Goal: Transaction & Acquisition: Purchase product/service

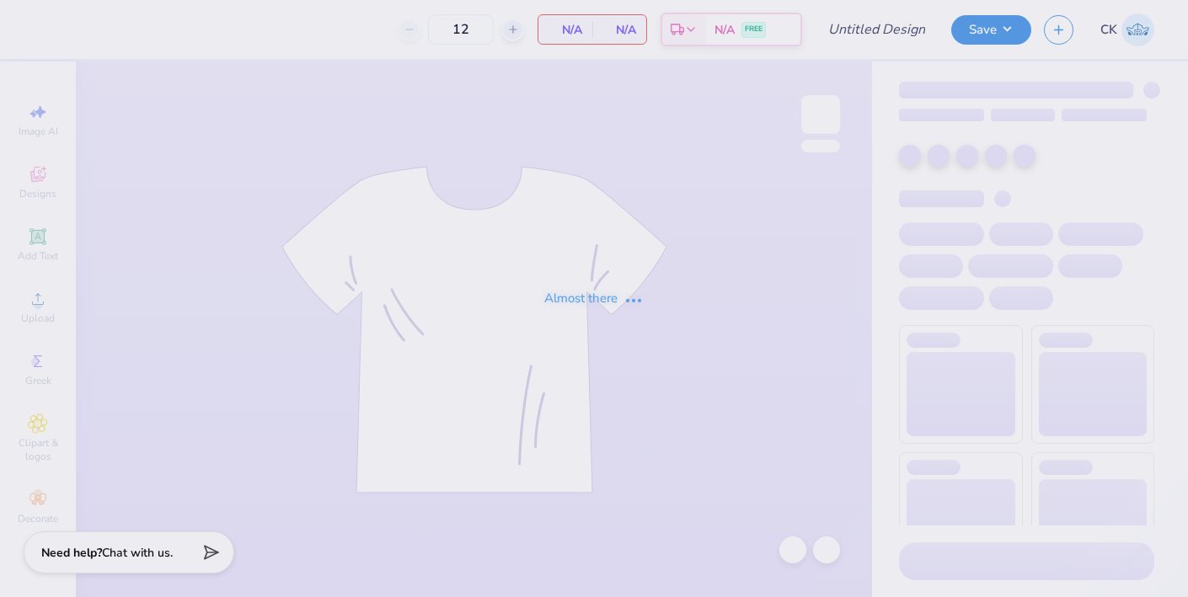
type input "ADPi Back to School Tank (white)"
type input "24"
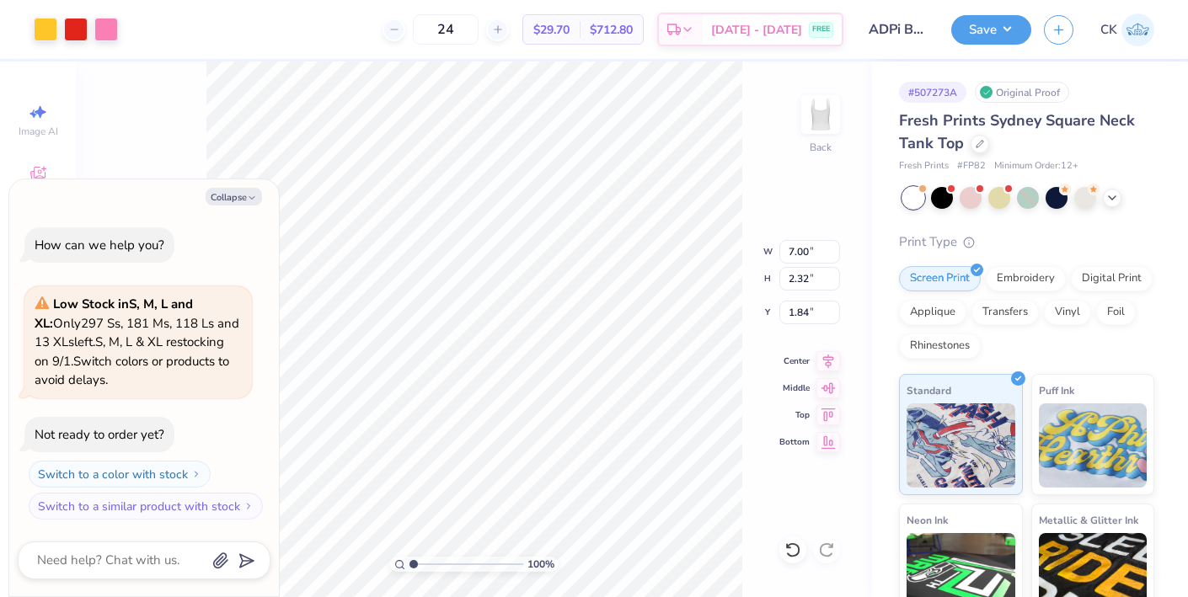
type textarea "x"
type input "6.72"
type input "2.78"
type input "1.98"
type textarea "x"
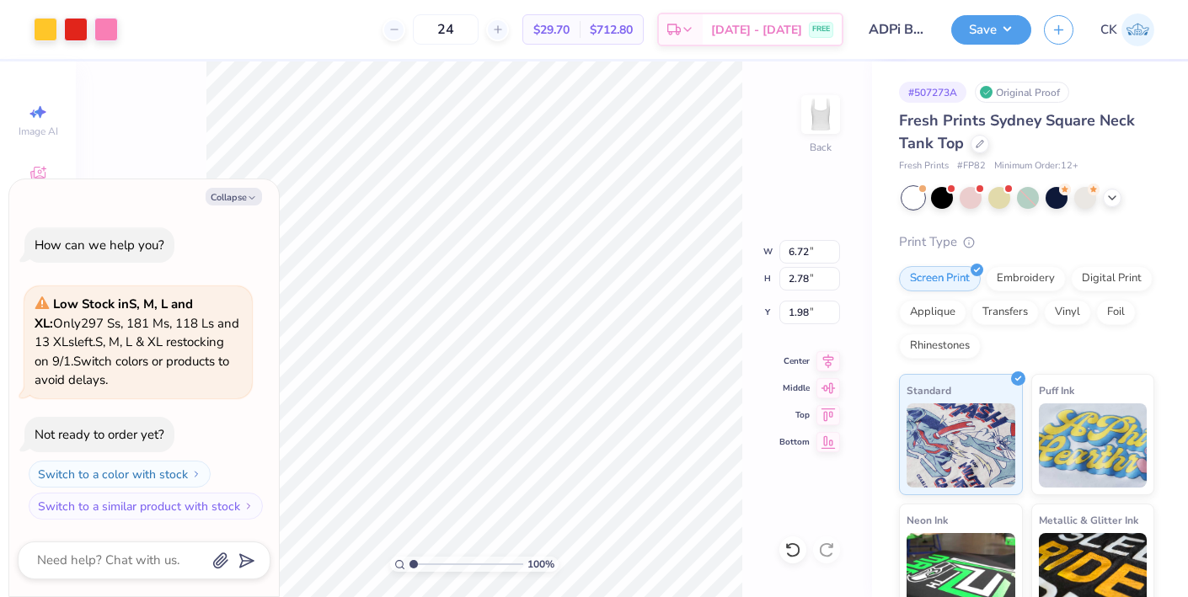
type input "7.00"
type input "2.32"
type input "1.84"
type textarea "x"
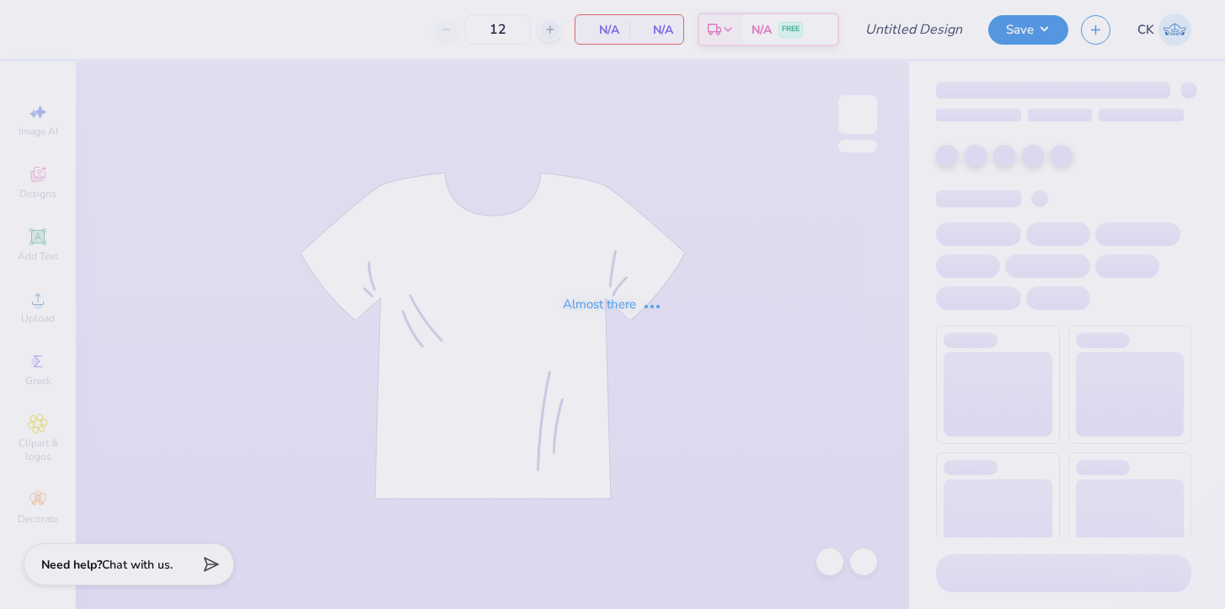
type input "ADPi Back To School Shorts (Dice)"
type input "36"
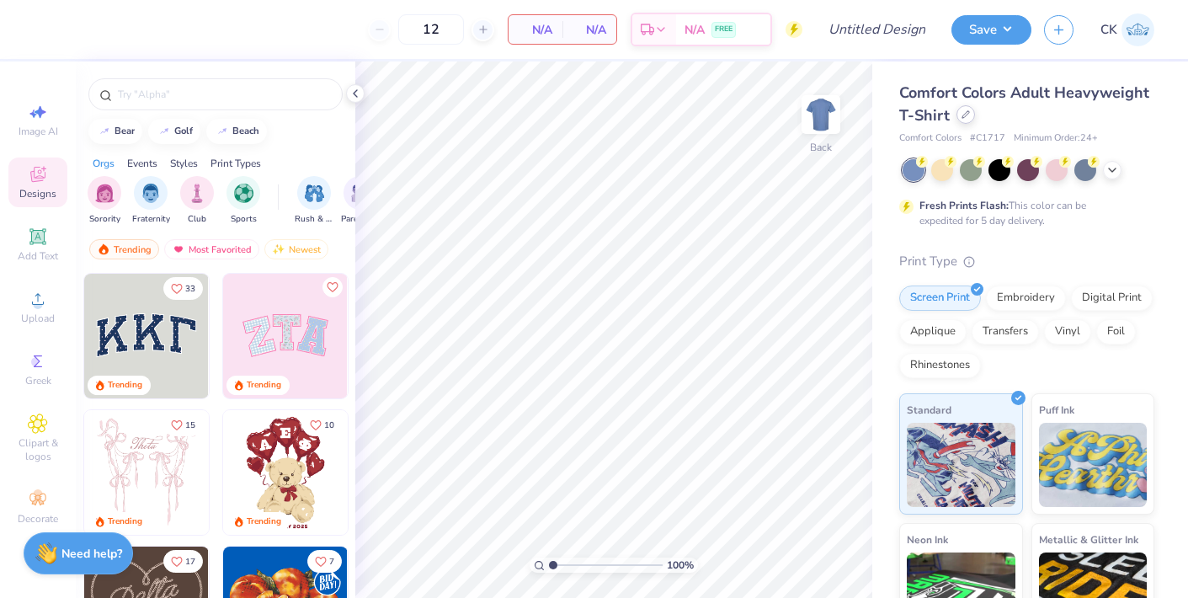
click at [964, 113] on icon at bounding box center [966, 114] width 8 height 8
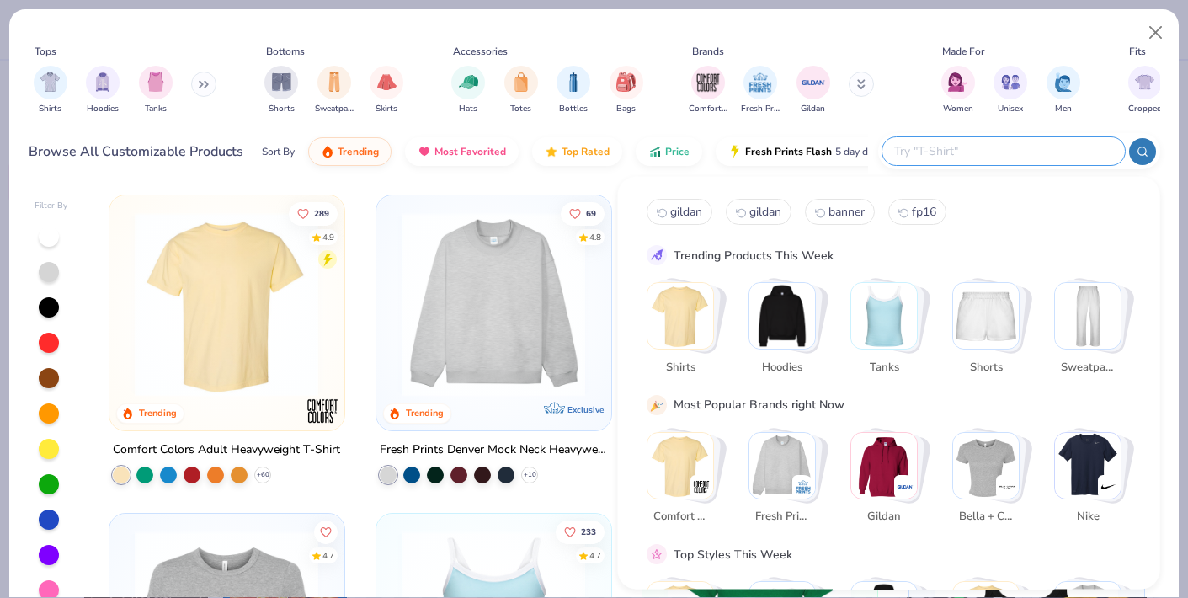
click at [1022, 156] on input "text" at bounding box center [1003, 151] width 221 height 19
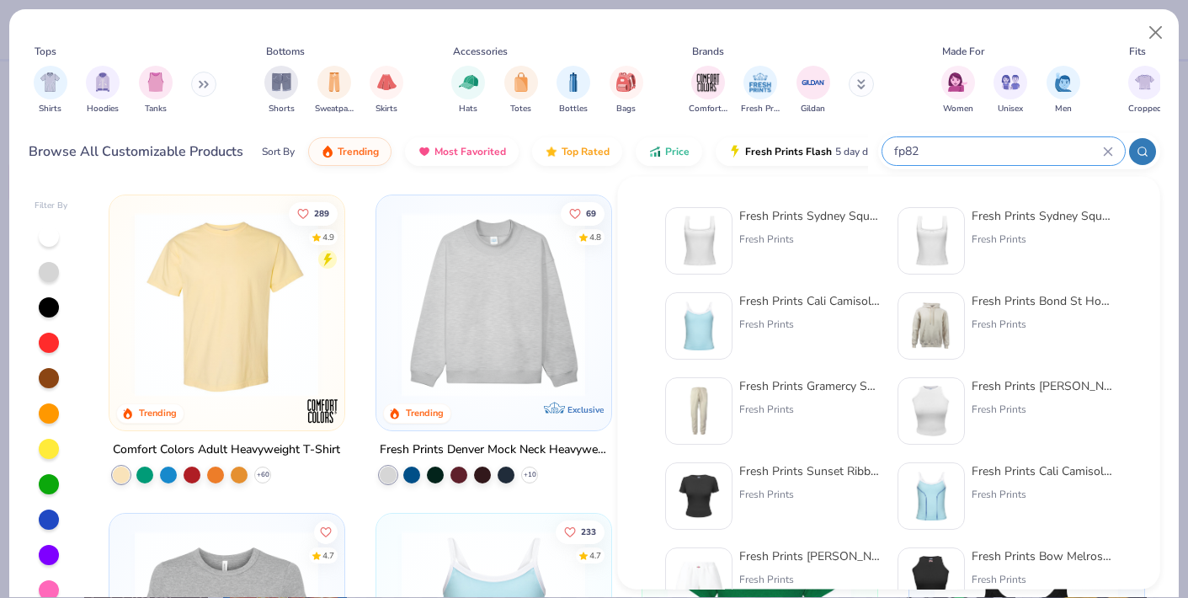
type input "fp82"
click at [715, 233] on img at bounding box center [699, 241] width 52 height 52
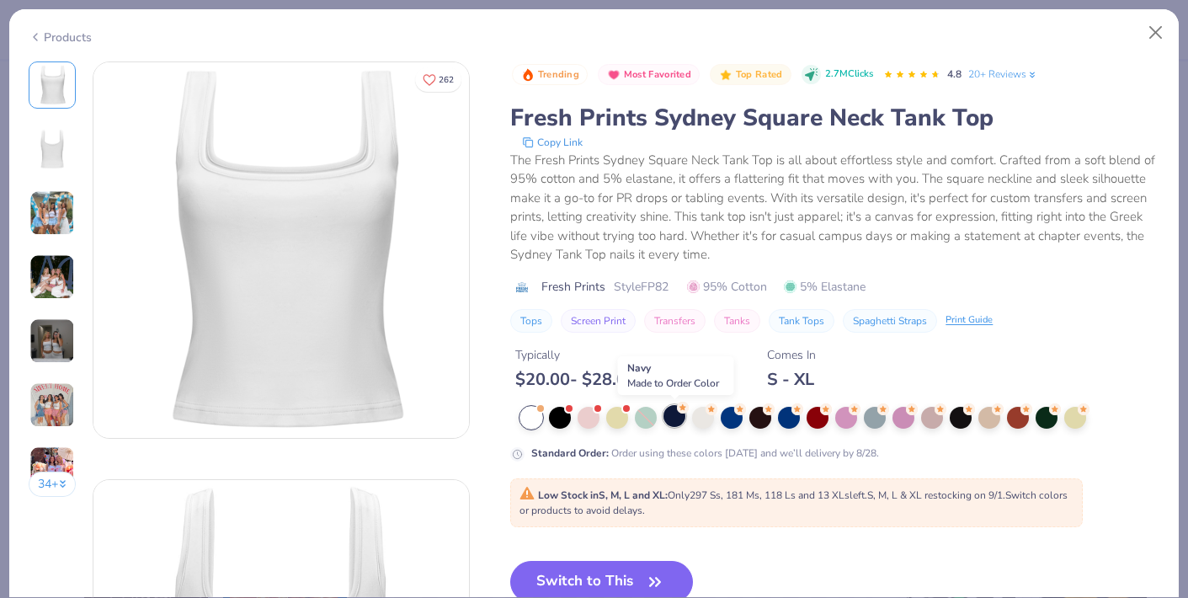
click at [679, 413] on icon at bounding box center [683, 408] width 12 height 12
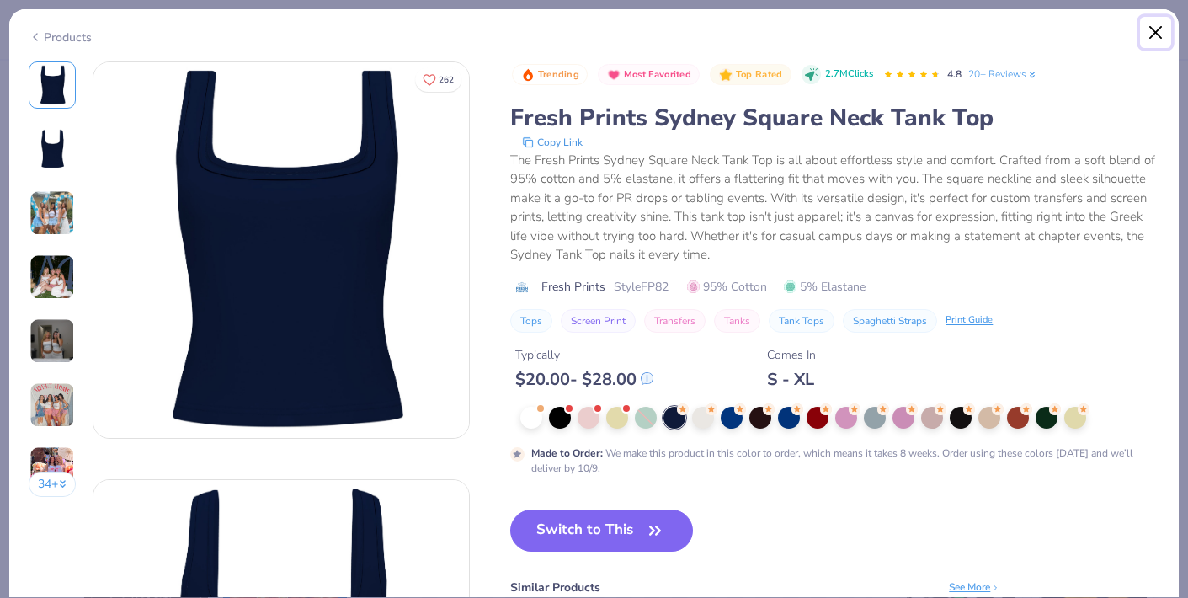
click at [1155, 24] on button "Close" at bounding box center [1156, 33] width 32 height 32
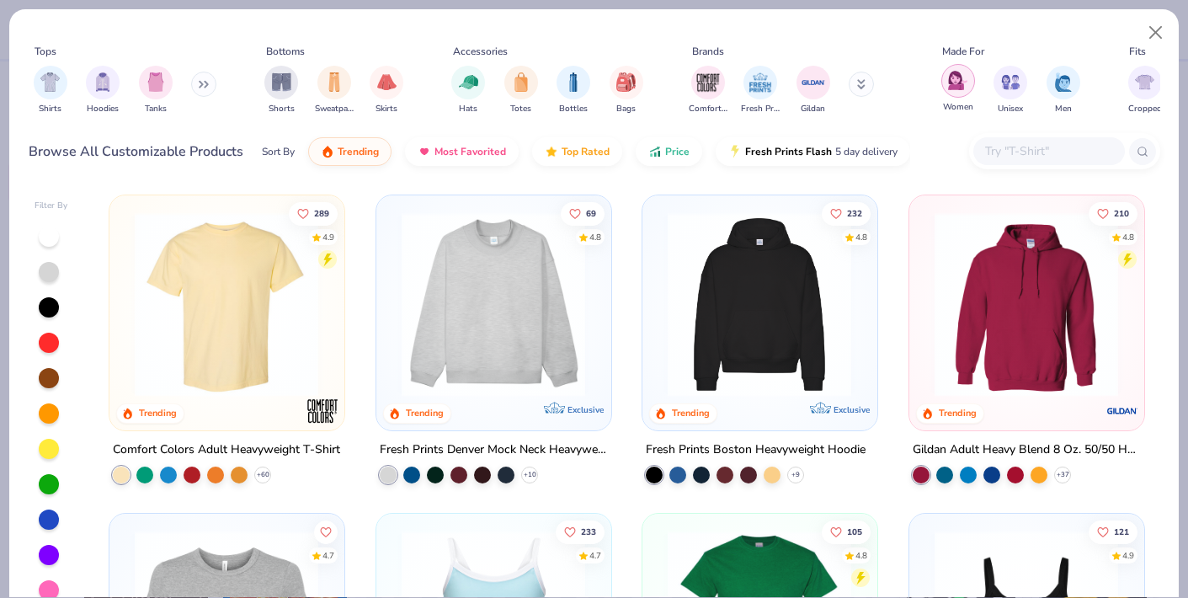
click at [948, 85] on img "filter for Women" at bounding box center [957, 80] width 19 height 19
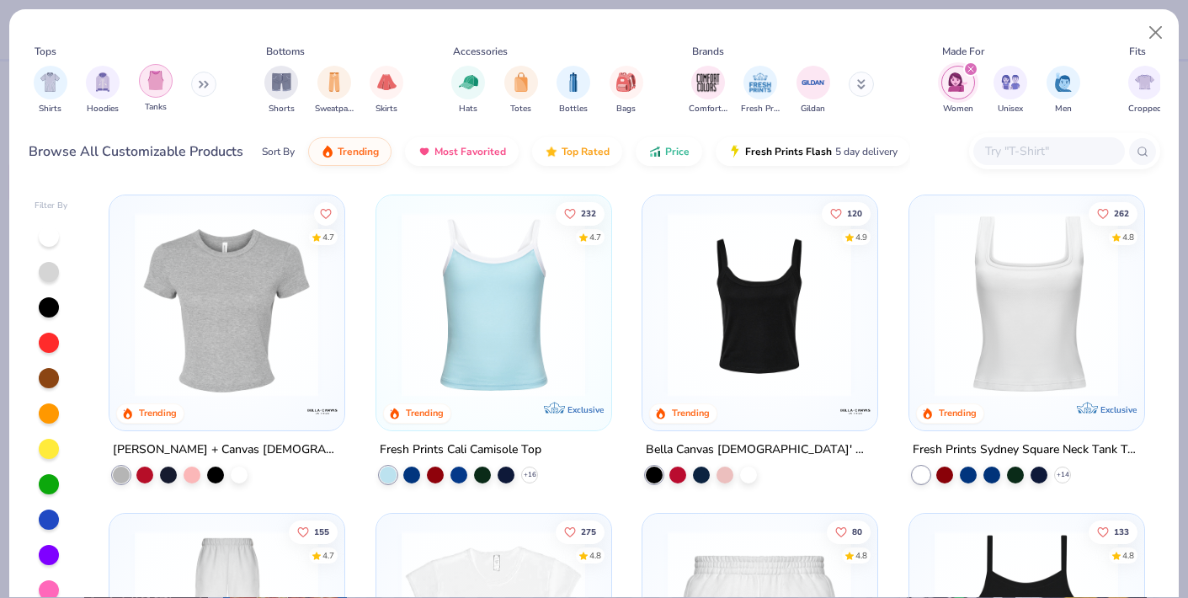
click at [147, 82] on img "filter for Tanks" at bounding box center [156, 80] width 19 height 19
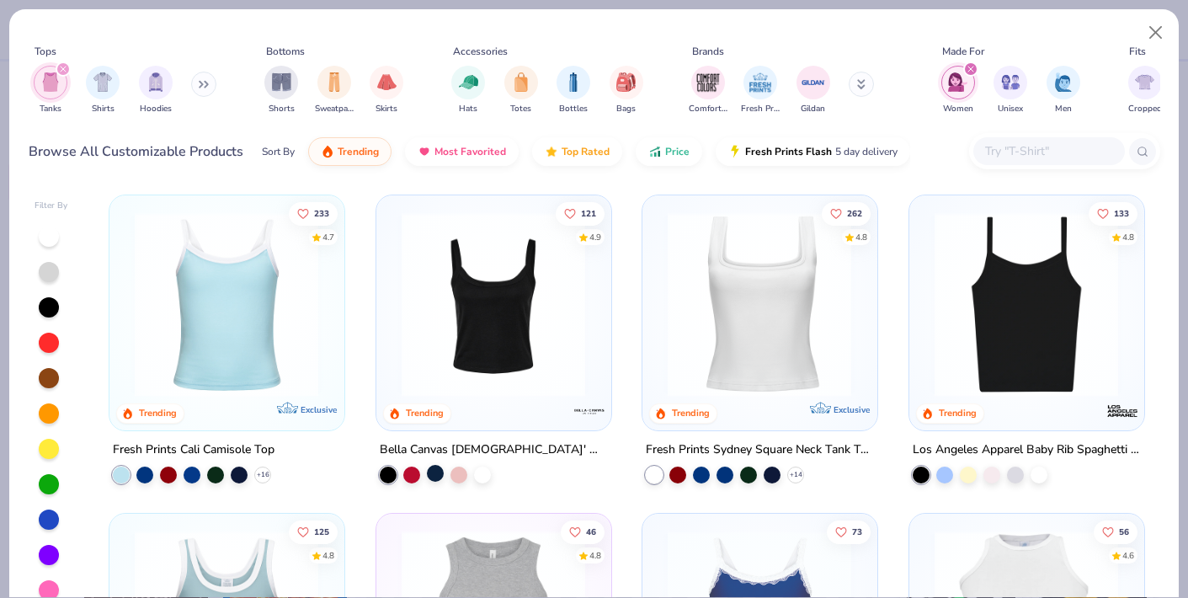
click at [428, 471] on div at bounding box center [435, 472] width 17 height 17
click at [775, 472] on div at bounding box center [772, 472] width 17 height 17
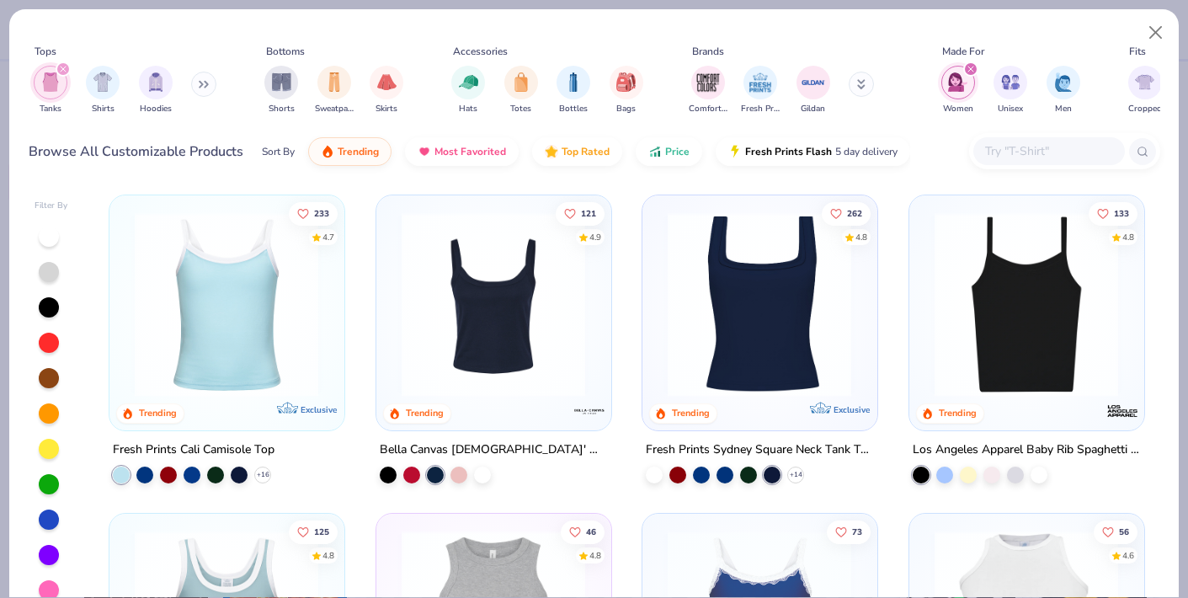
click at [775, 360] on img at bounding box center [760, 304] width 200 height 184
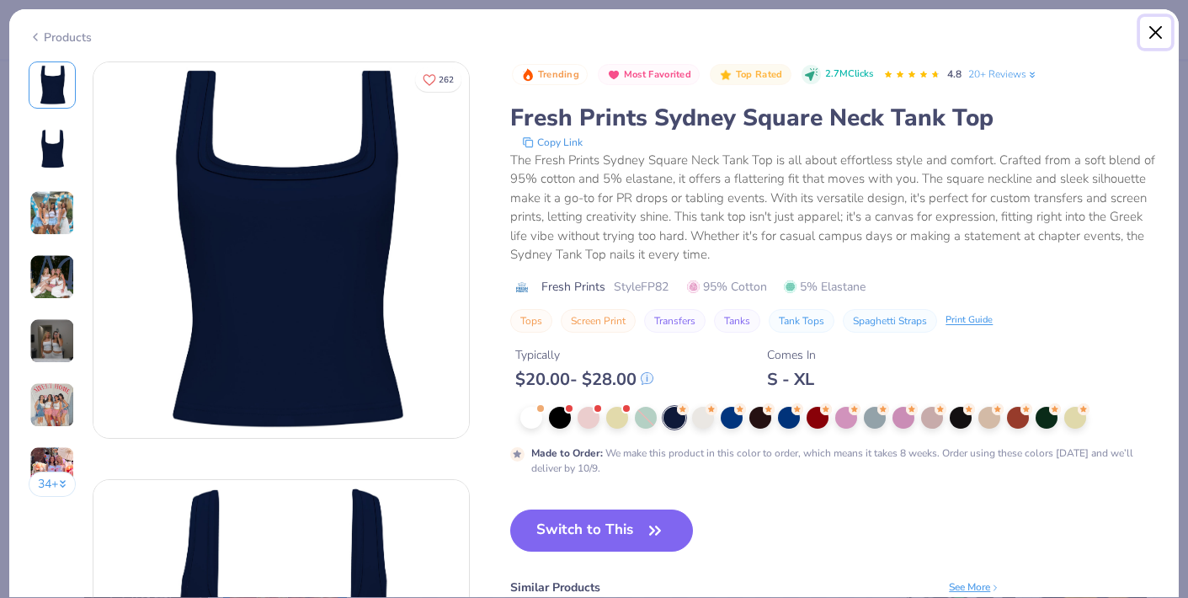
click at [1162, 38] on button "Close" at bounding box center [1156, 33] width 32 height 32
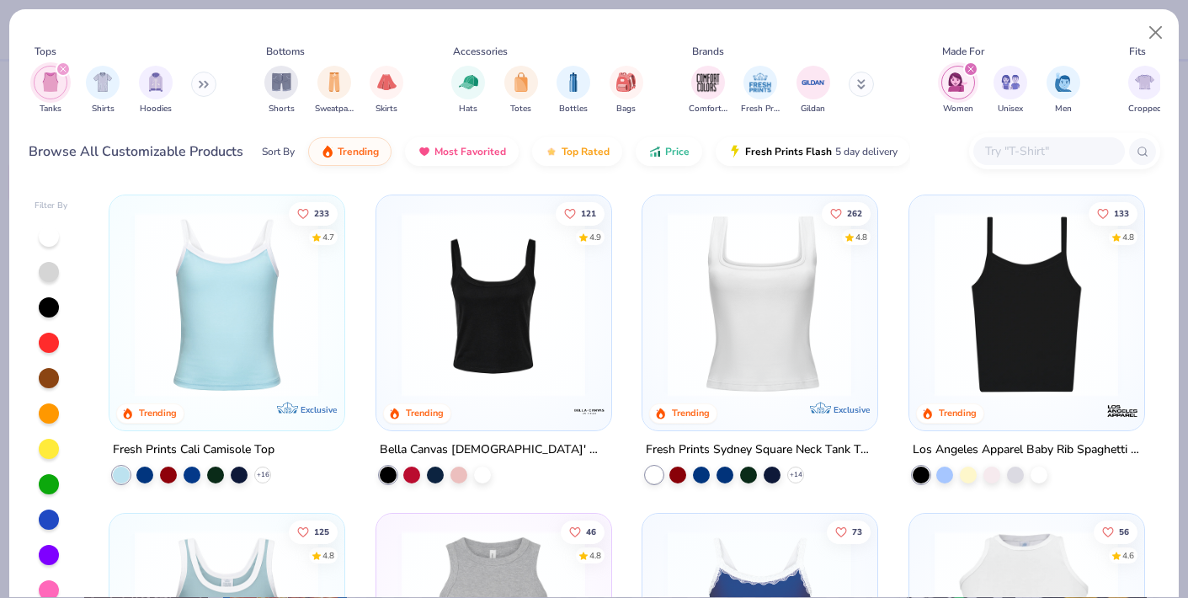
click at [238, 340] on img at bounding box center [226, 304] width 200 height 184
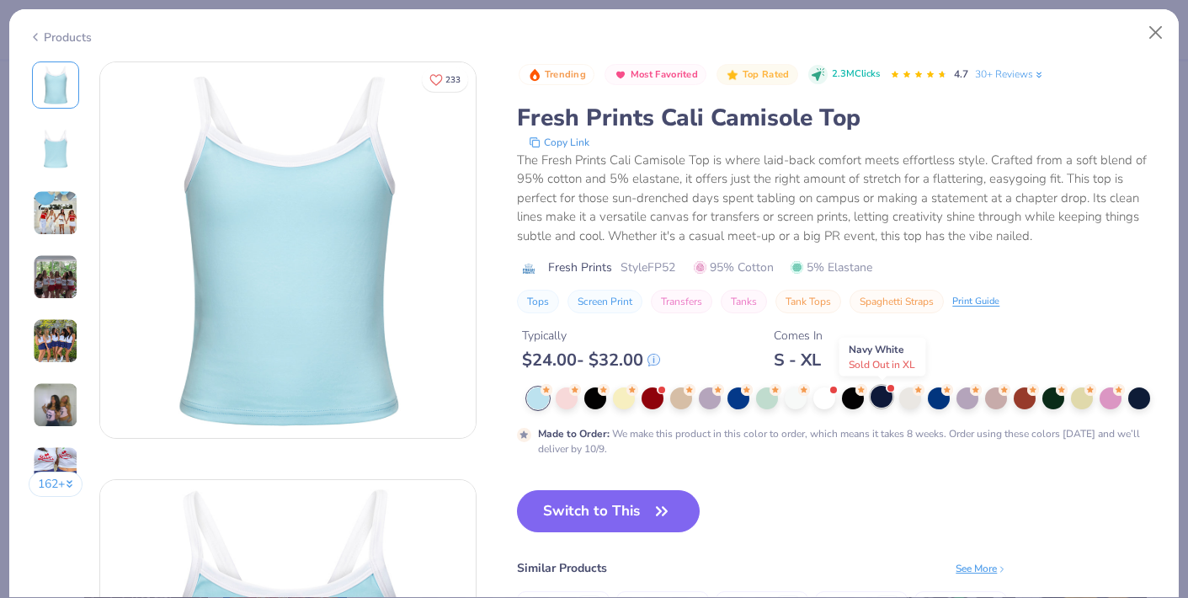
click at [886, 398] on div at bounding box center [882, 397] width 22 height 22
